Goal: Task Accomplishment & Management: Complete application form

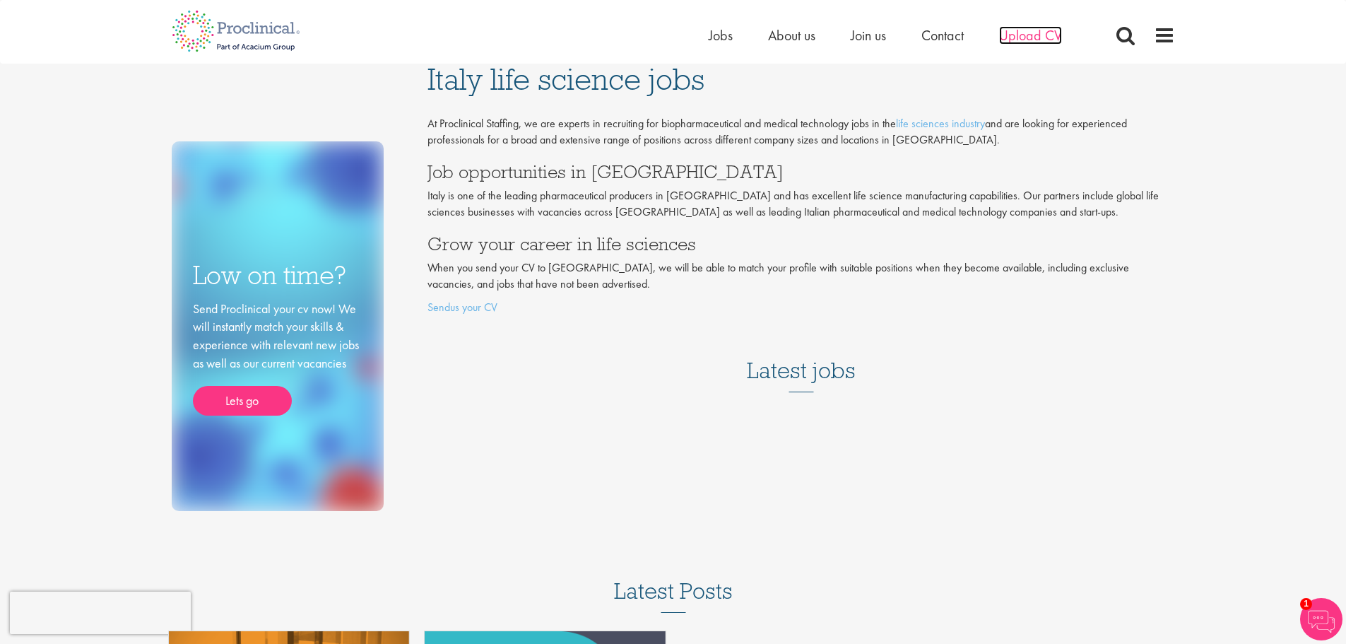
click at [1026, 33] on span "Upload CV" at bounding box center [1030, 35] width 63 height 18
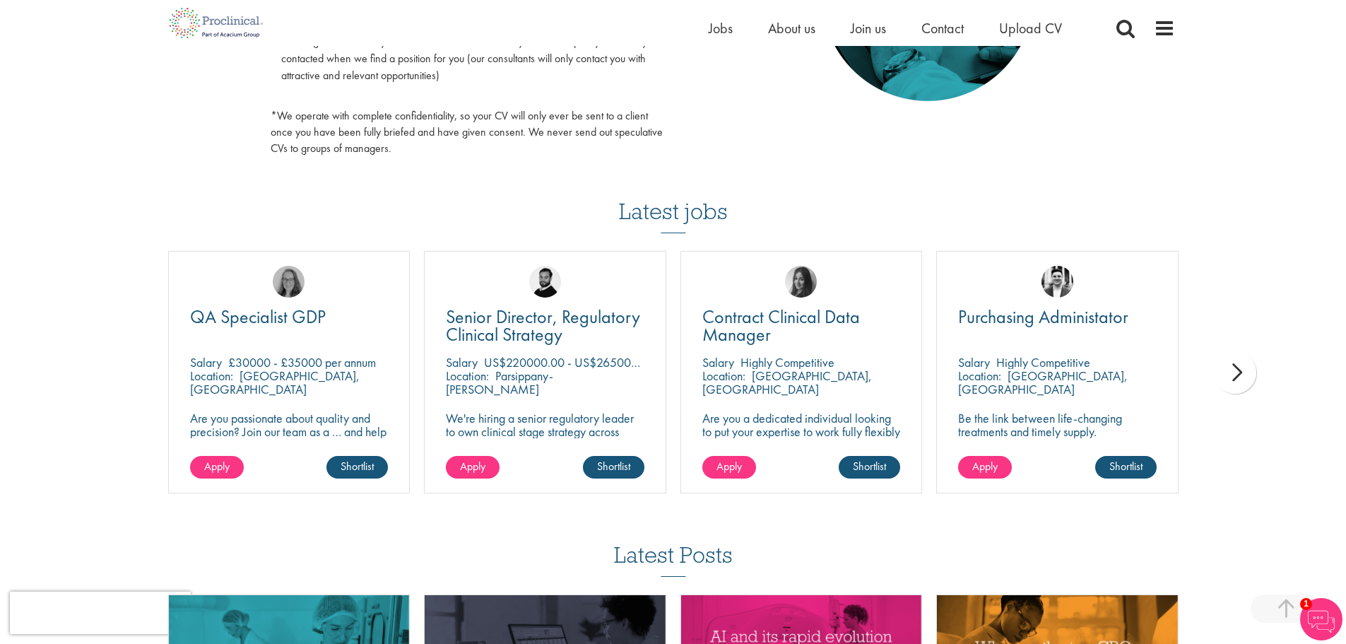
scroll to position [826, 0]
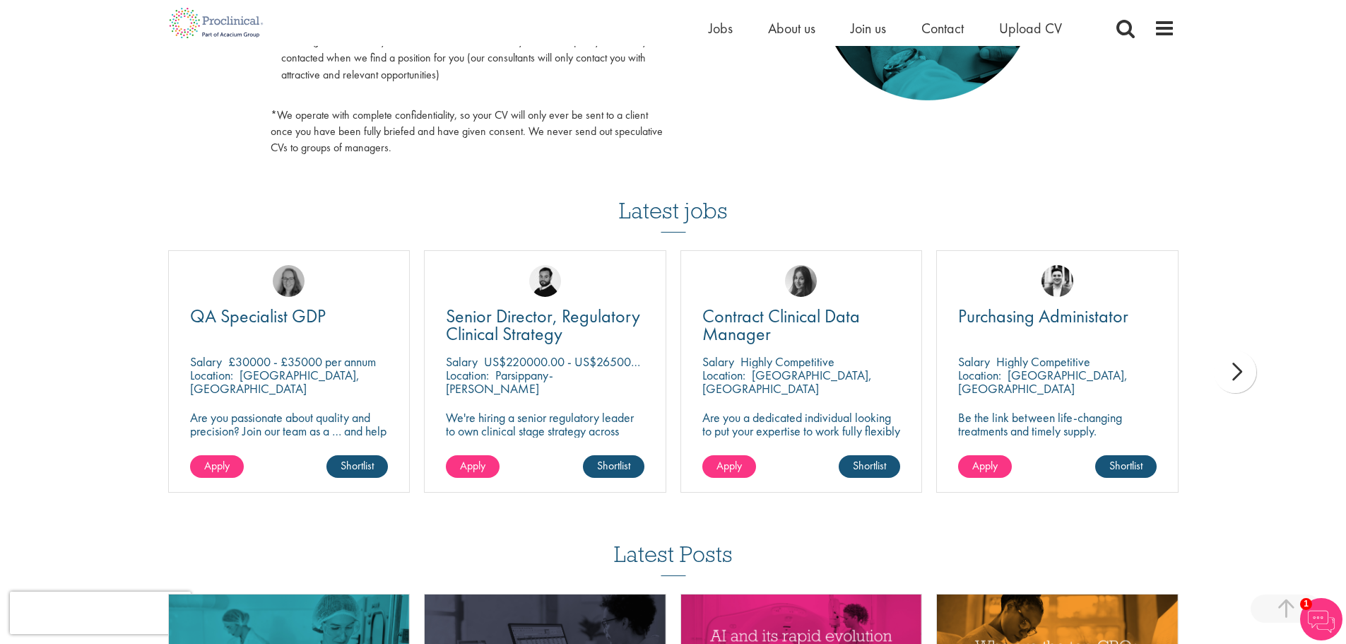
click at [1244, 372] on div "next" at bounding box center [1235, 372] width 42 height 42
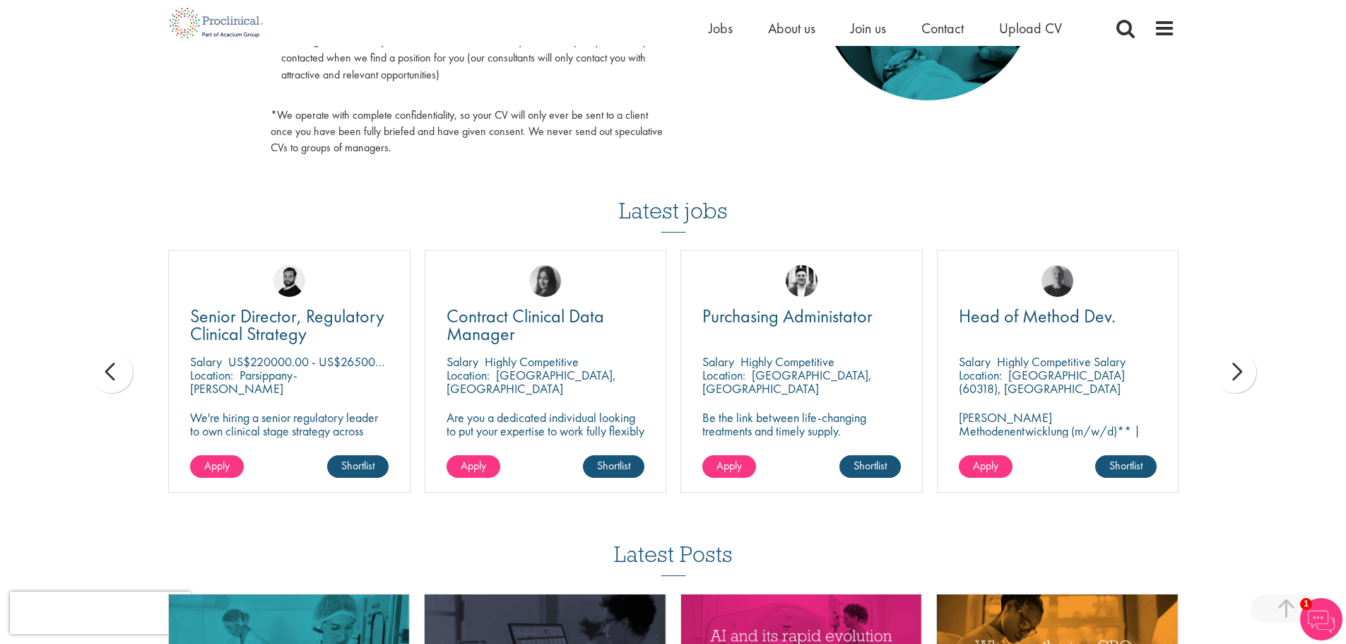
click at [1244, 372] on div "next" at bounding box center [1235, 372] width 42 height 42
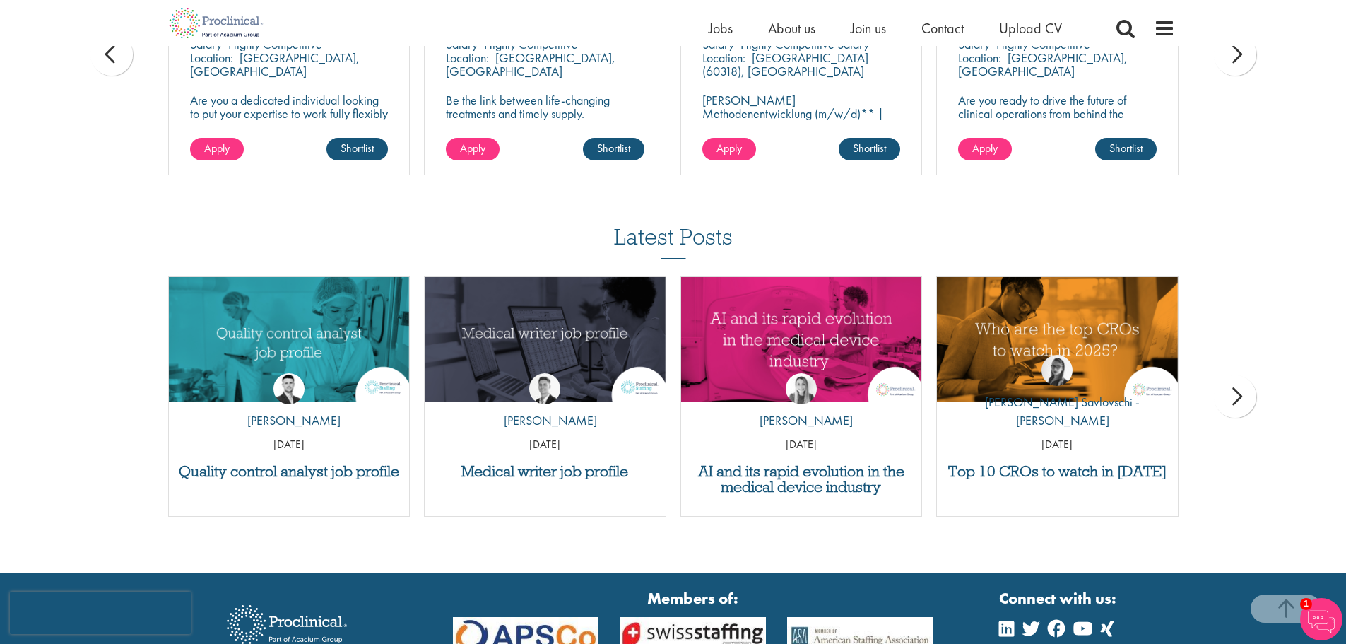
scroll to position [1163, 0]
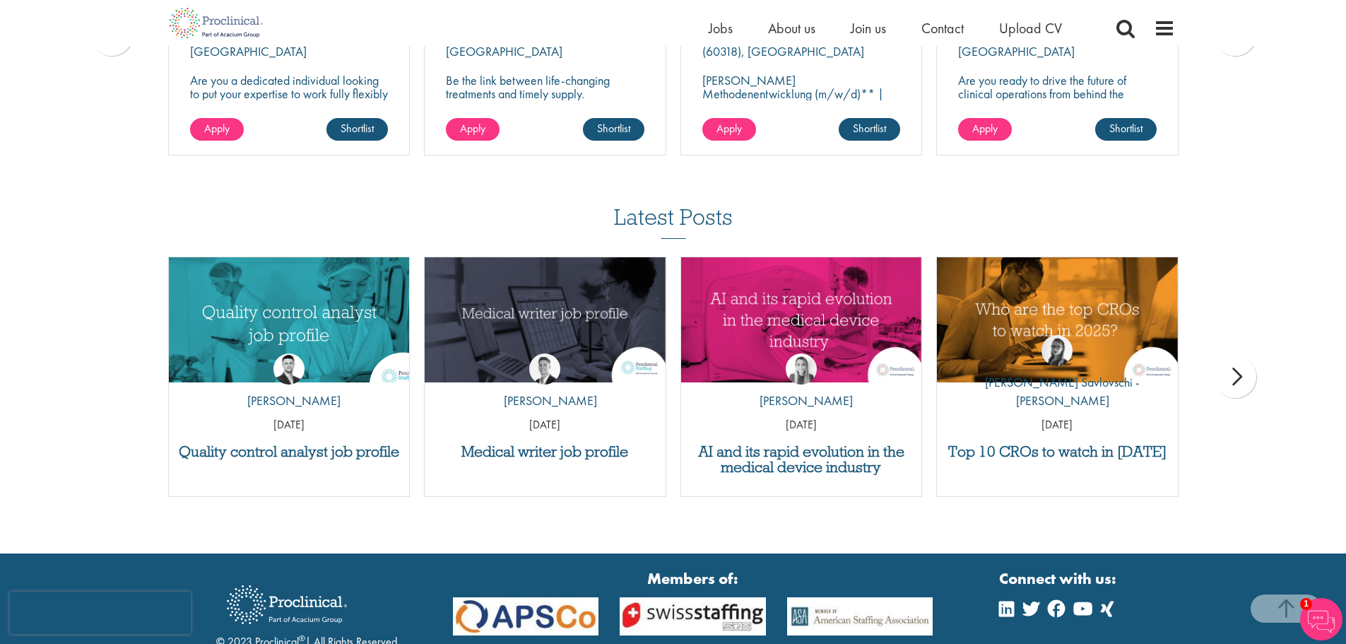
click at [290, 315] on img "Link to a post" at bounding box center [288, 320] width 289 height 150
